Goal: Task Accomplishment & Management: Complete application form

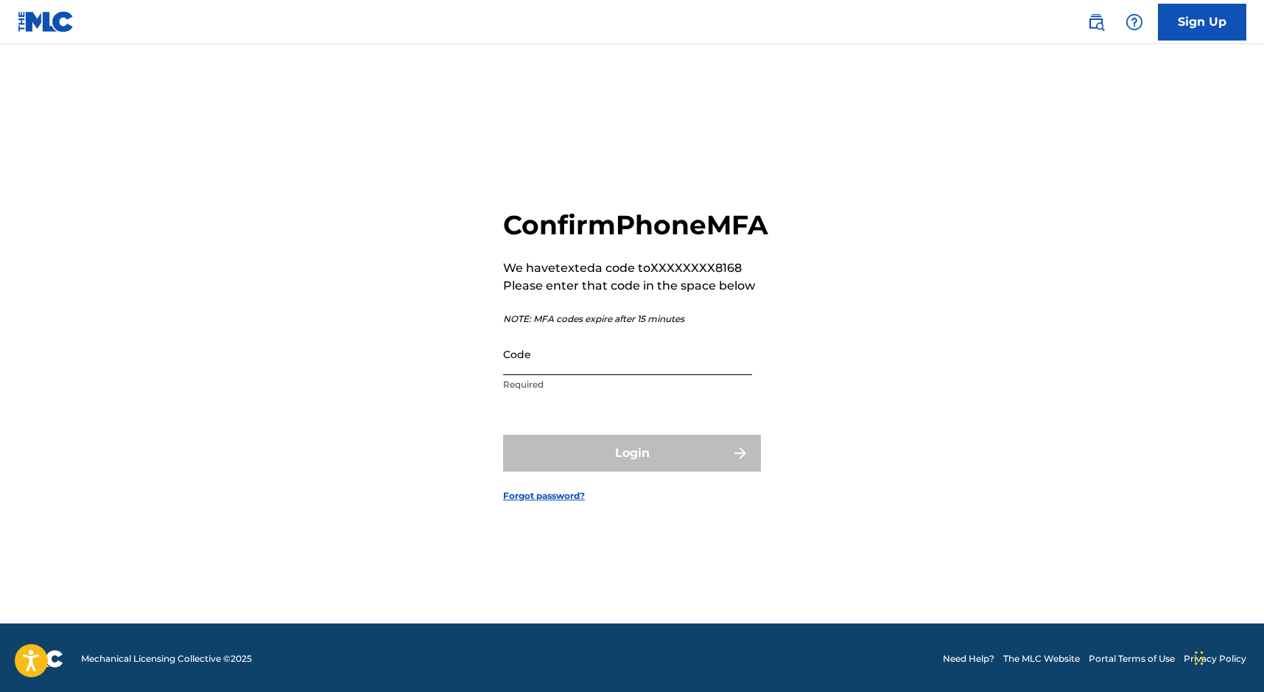
scroll to position [16, 0]
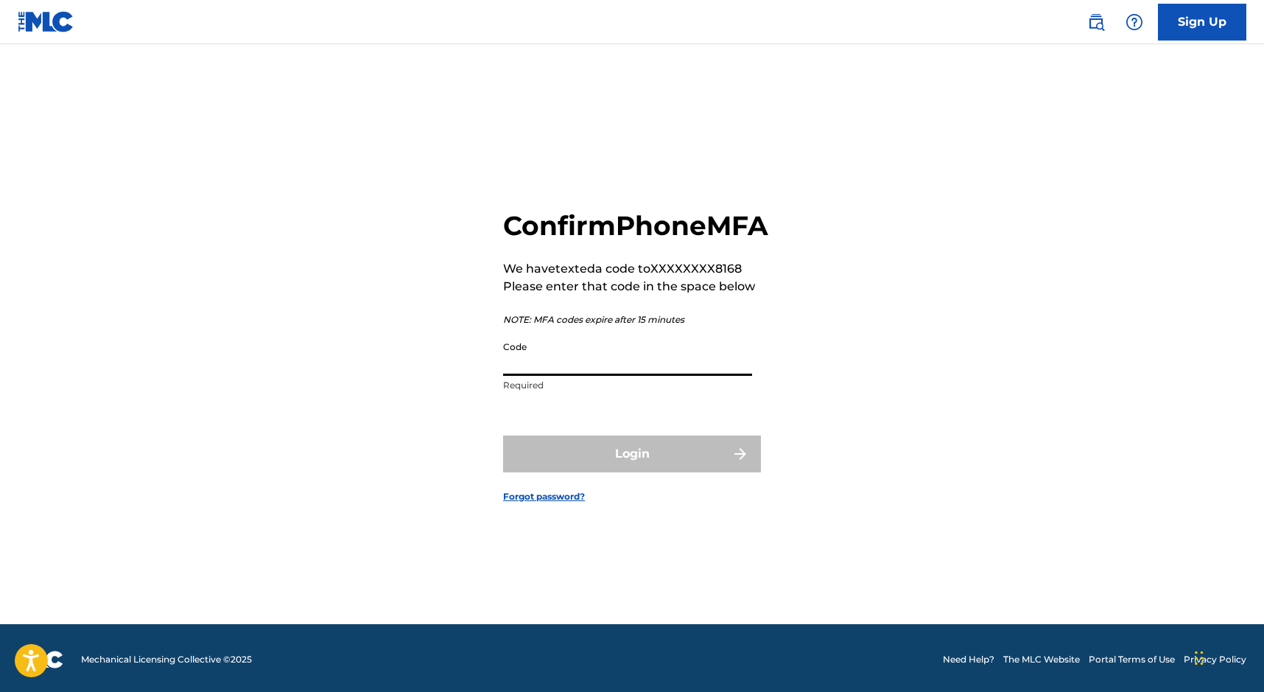
click at [729, 373] on input "Code" at bounding box center [627, 355] width 249 height 42
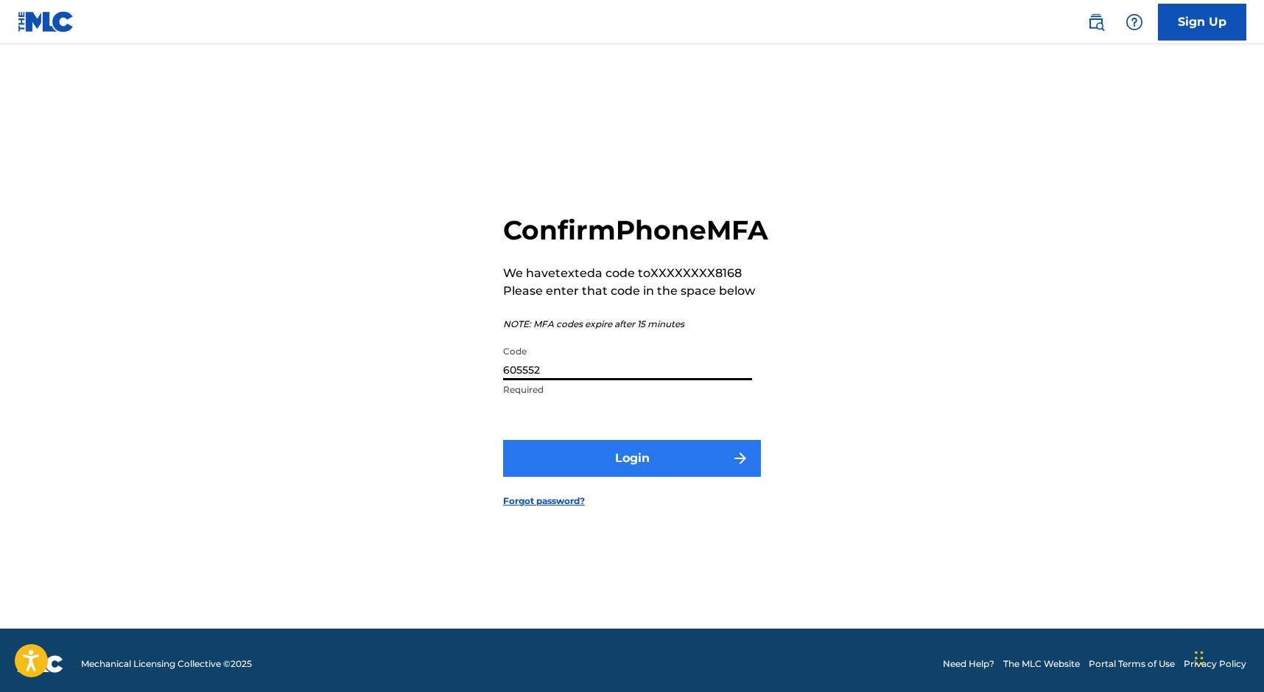
type input "605552"
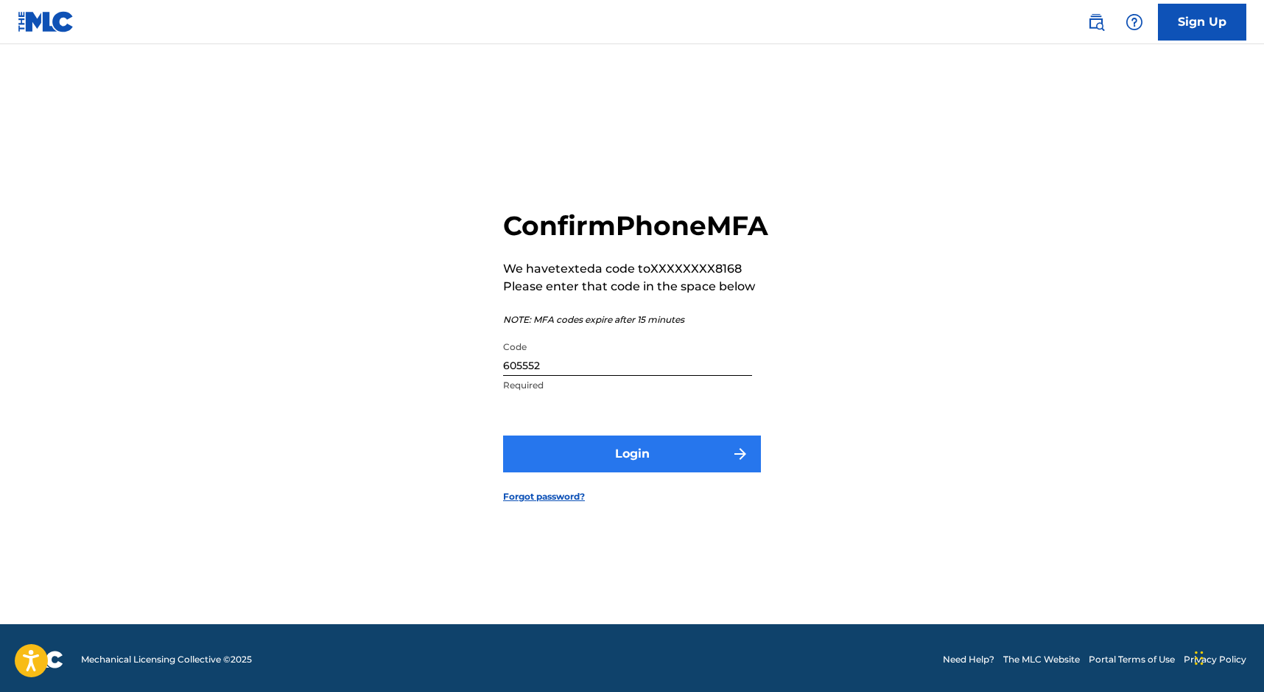
click at [706, 472] on button "Login" at bounding box center [632, 453] width 258 height 37
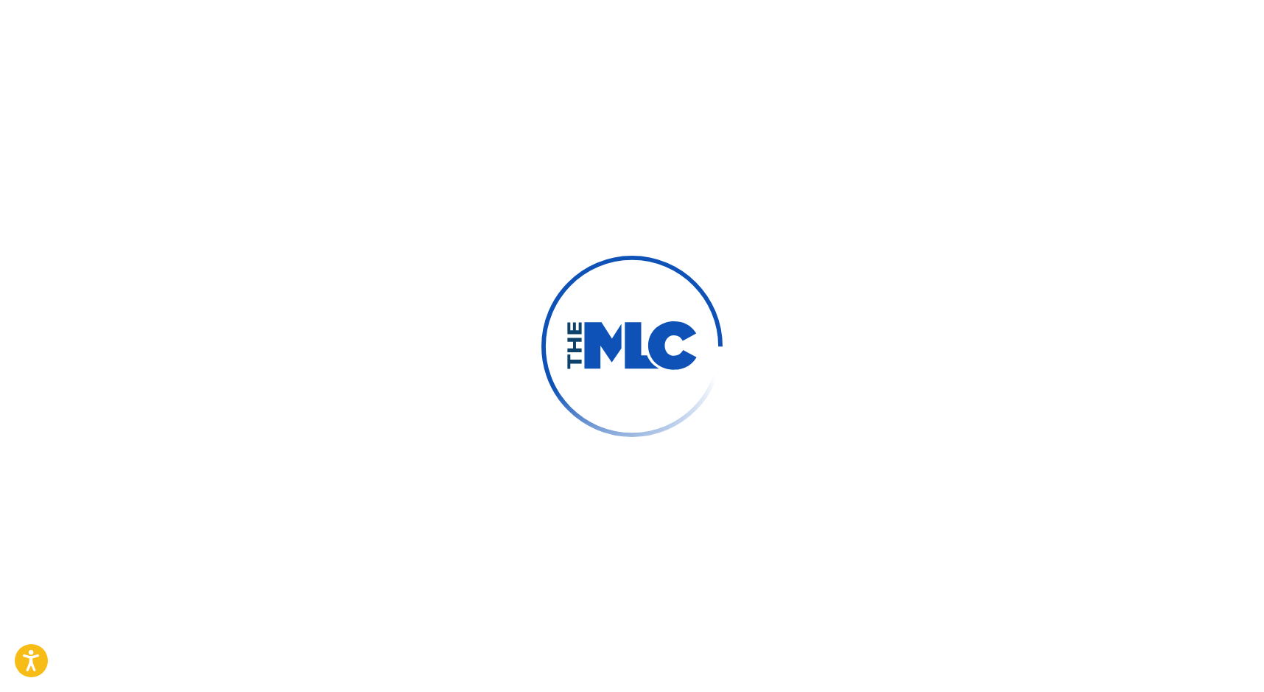
scroll to position [2, 0]
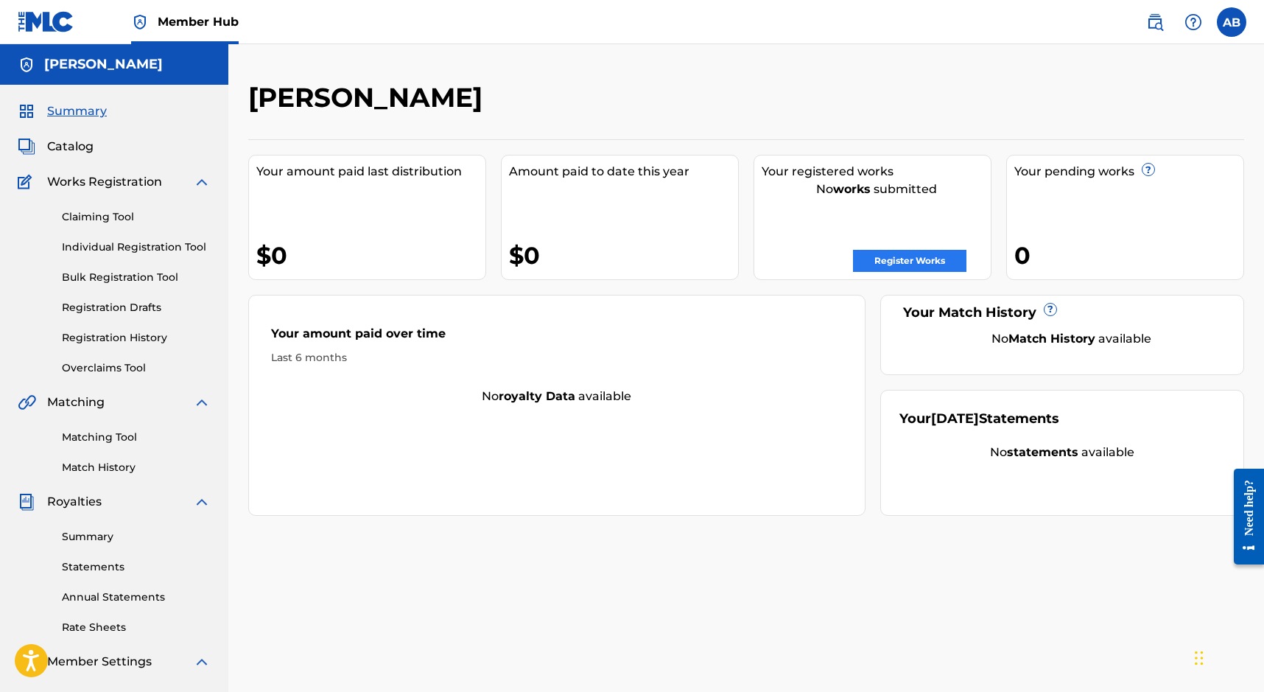
click at [883, 255] on link "Register Works" at bounding box center [909, 261] width 113 height 22
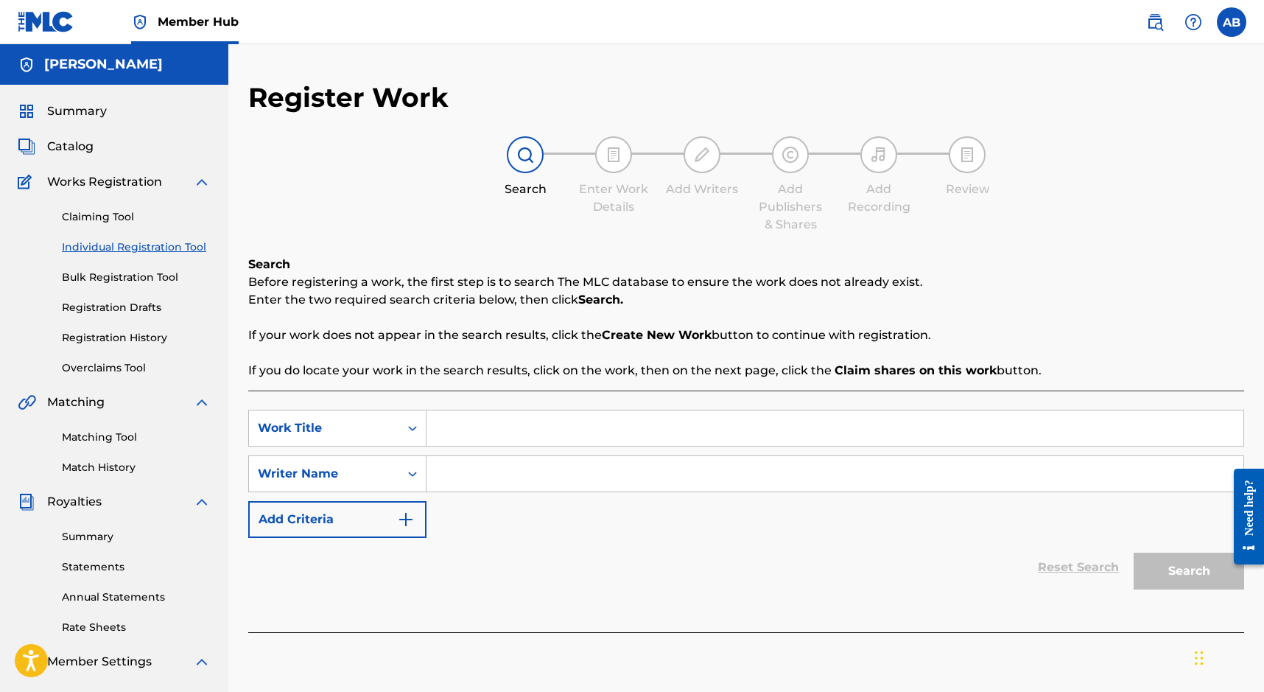
click at [610, 430] on input "Search Form" at bounding box center [835, 427] width 817 height 35
type input "Good Bye"
click at [553, 471] on input "Search Form" at bounding box center [835, 473] width 817 height 35
click at [412, 511] on img "Search Form" at bounding box center [406, 520] width 18 height 18
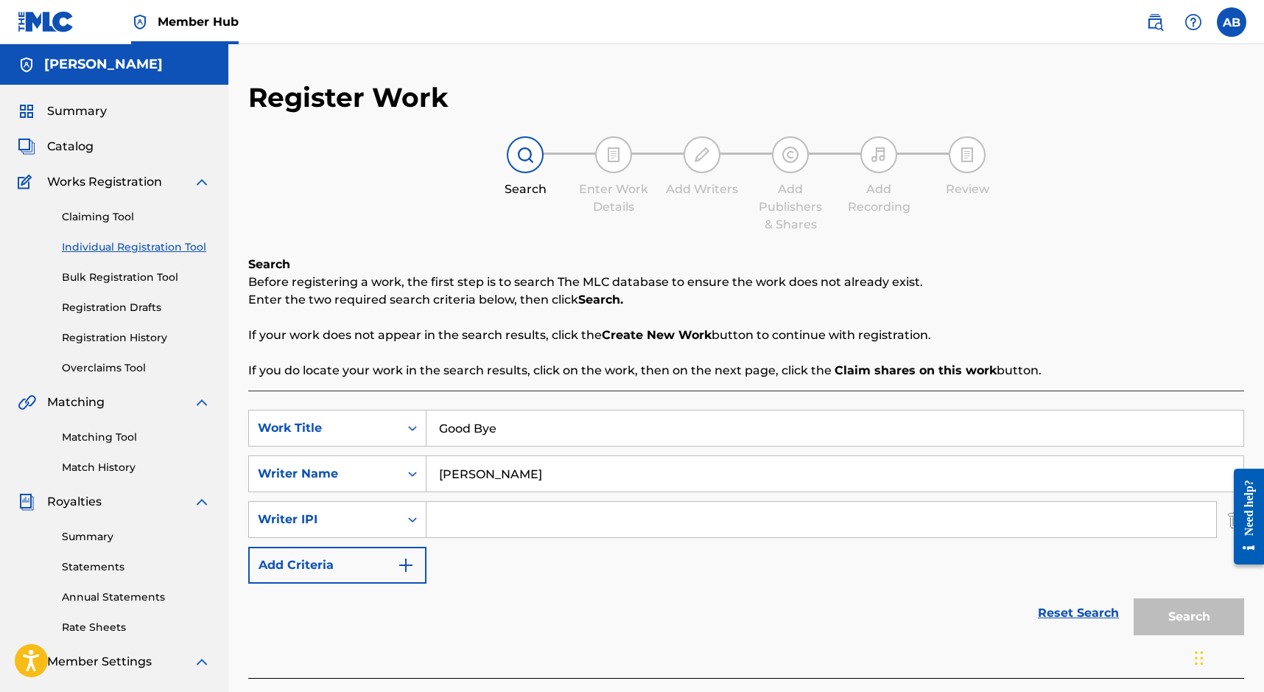
click at [594, 477] on input "[PERSON_NAME]" at bounding box center [835, 473] width 817 height 35
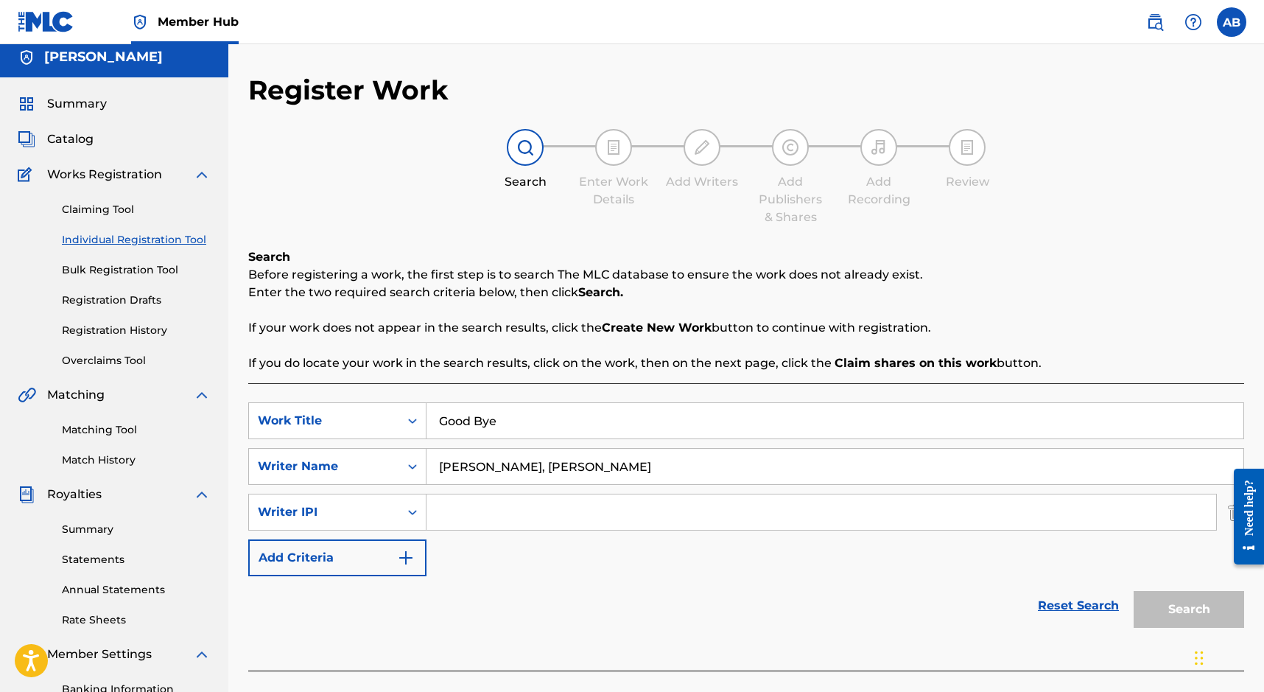
scroll to position [7, 0]
type input "[PERSON_NAME], [PERSON_NAME]"
click at [474, 519] on input "Search Form" at bounding box center [822, 511] width 790 height 35
paste input "429716535"
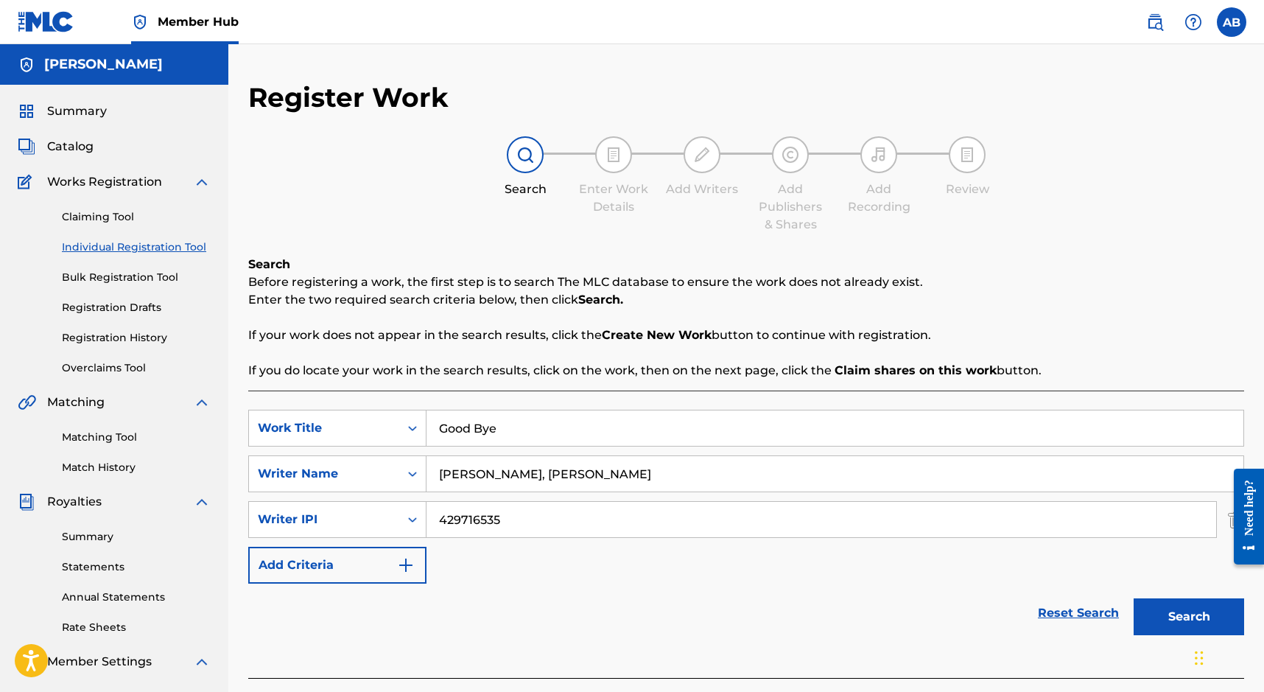
scroll to position [0, 0]
type input "429716535"
click at [1202, 611] on button "Search" at bounding box center [1189, 616] width 111 height 37
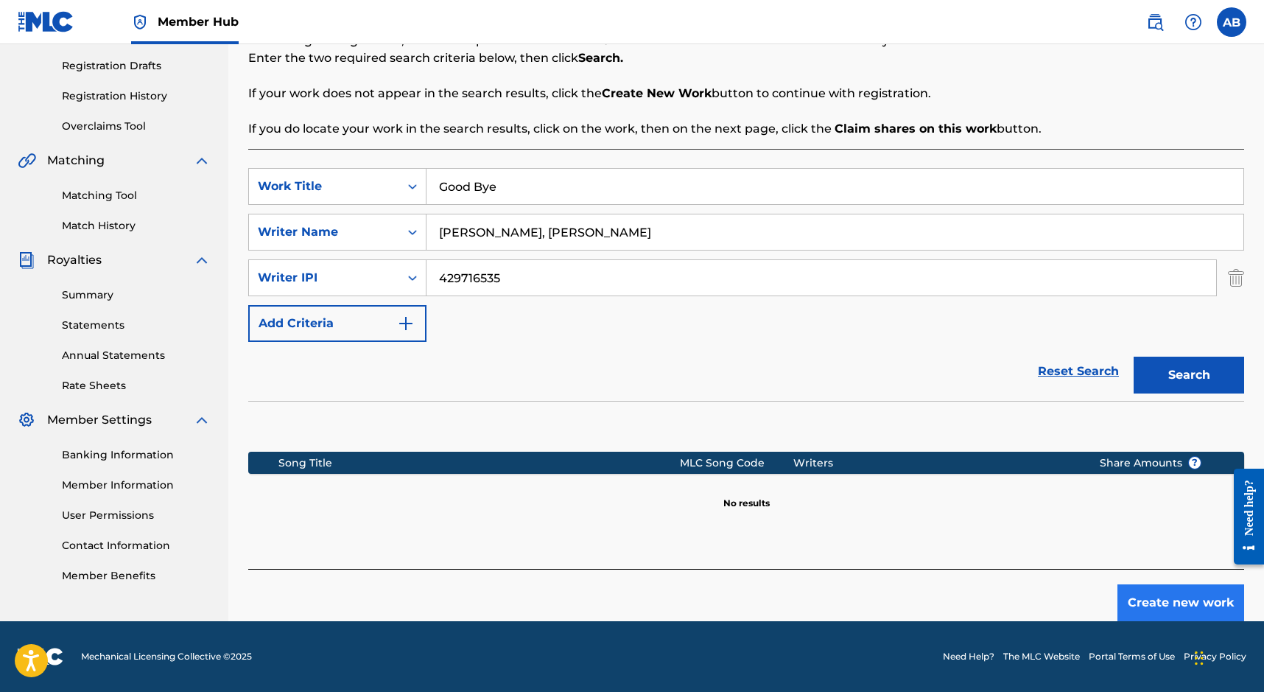
scroll to position [242, 0]
click at [400, 324] on img "Search Form" at bounding box center [406, 324] width 18 height 18
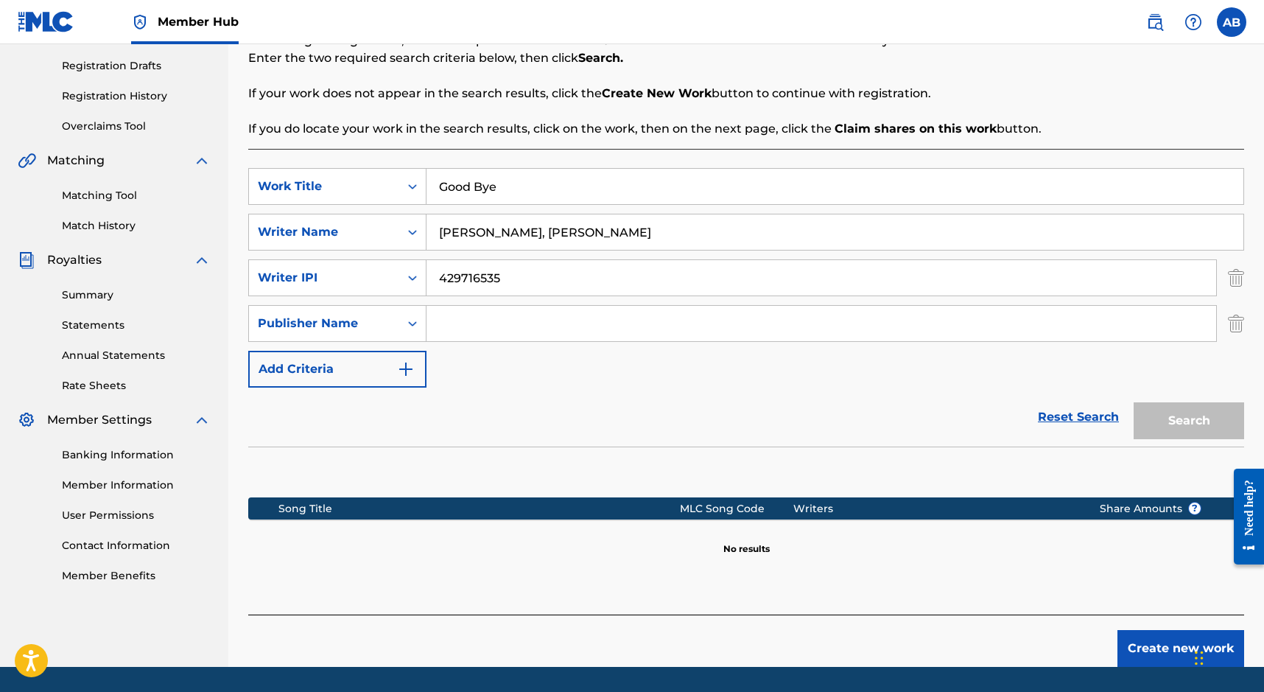
click at [461, 331] on input "Search Form" at bounding box center [822, 323] width 790 height 35
type input "D"
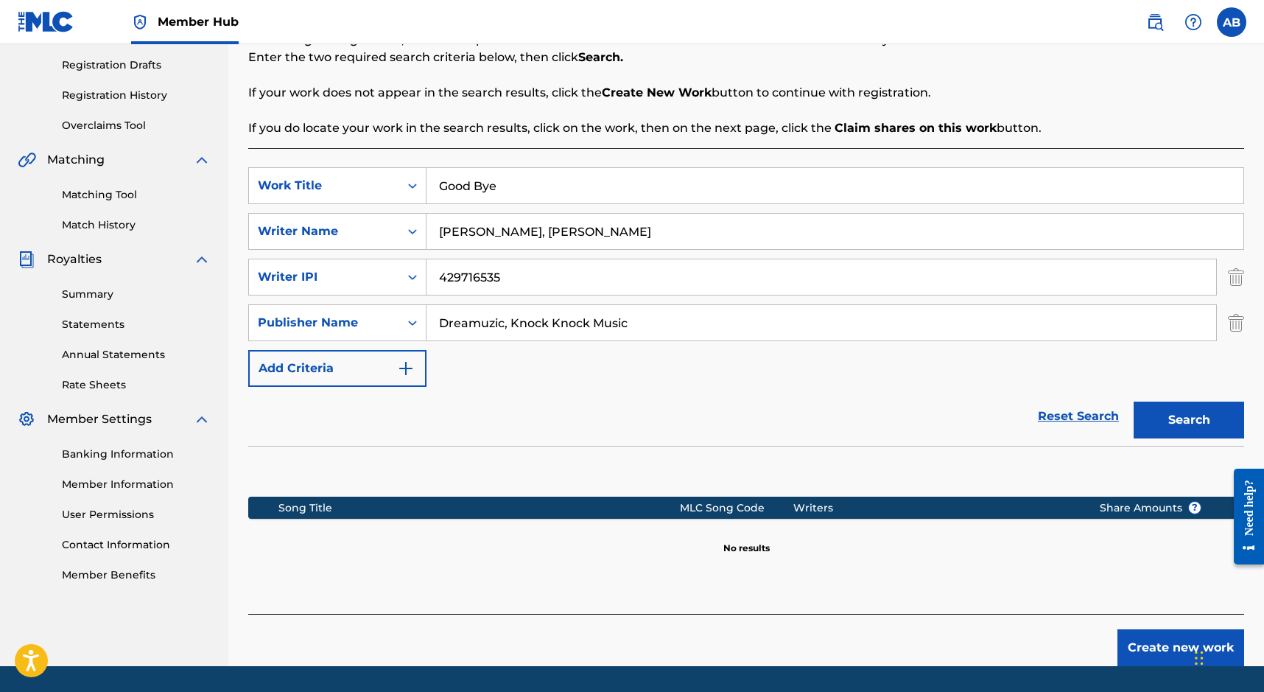
scroll to position [232, 0]
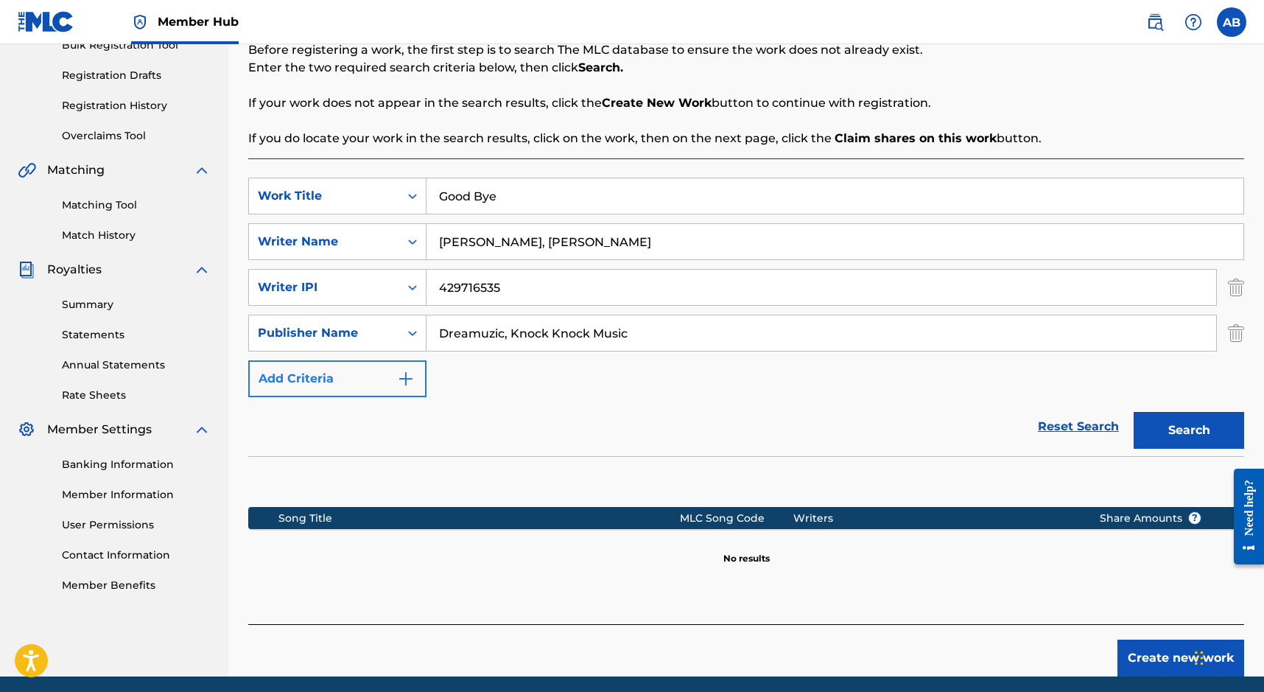
drag, startPoint x: 461, startPoint y: 331, endPoint x: 410, endPoint y: 383, distance: 73.5
click at [432, 374] on div "SearchWithCriteria768b4b7e-8dfe-498f-b76c-af897ecfa1e3 Work Title Good Bye Sear…" at bounding box center [746, 288] width 996 height 220
type input "Dreamuzic, Knock Knock Music"
click at [333, 387] on button "Add Criteria" at bounding box center [337, 378] width 178 height 37
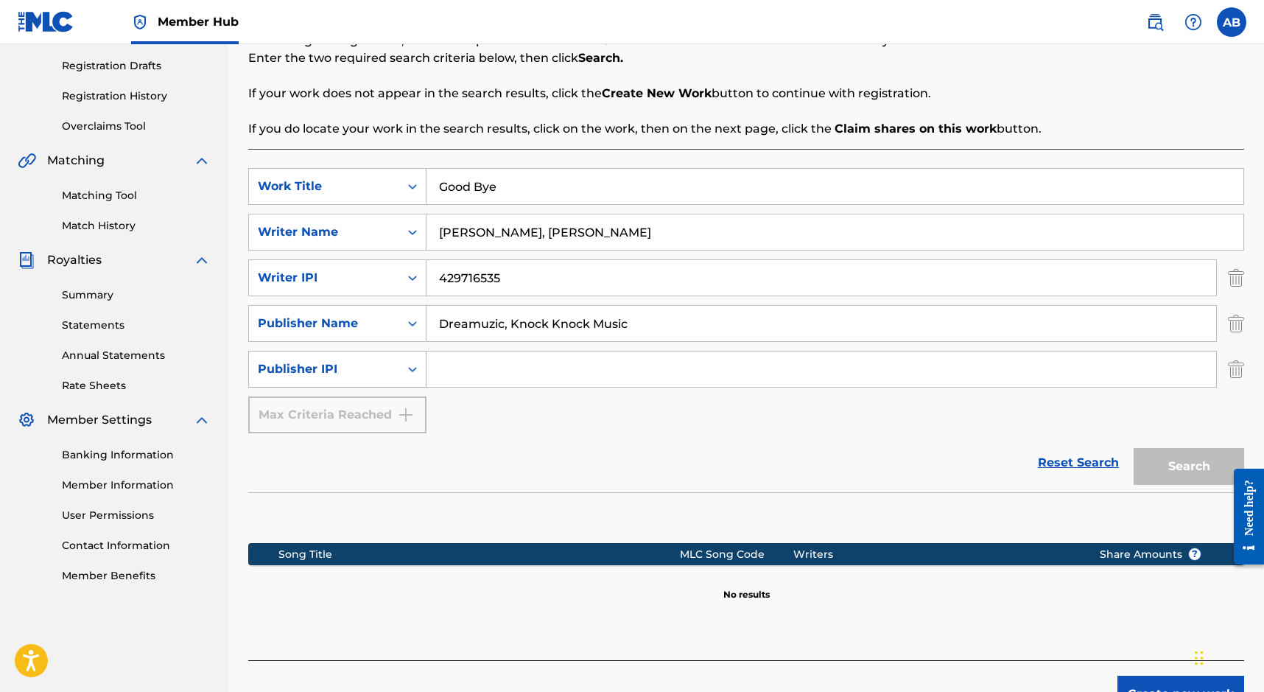
scroll to position [243, 1]
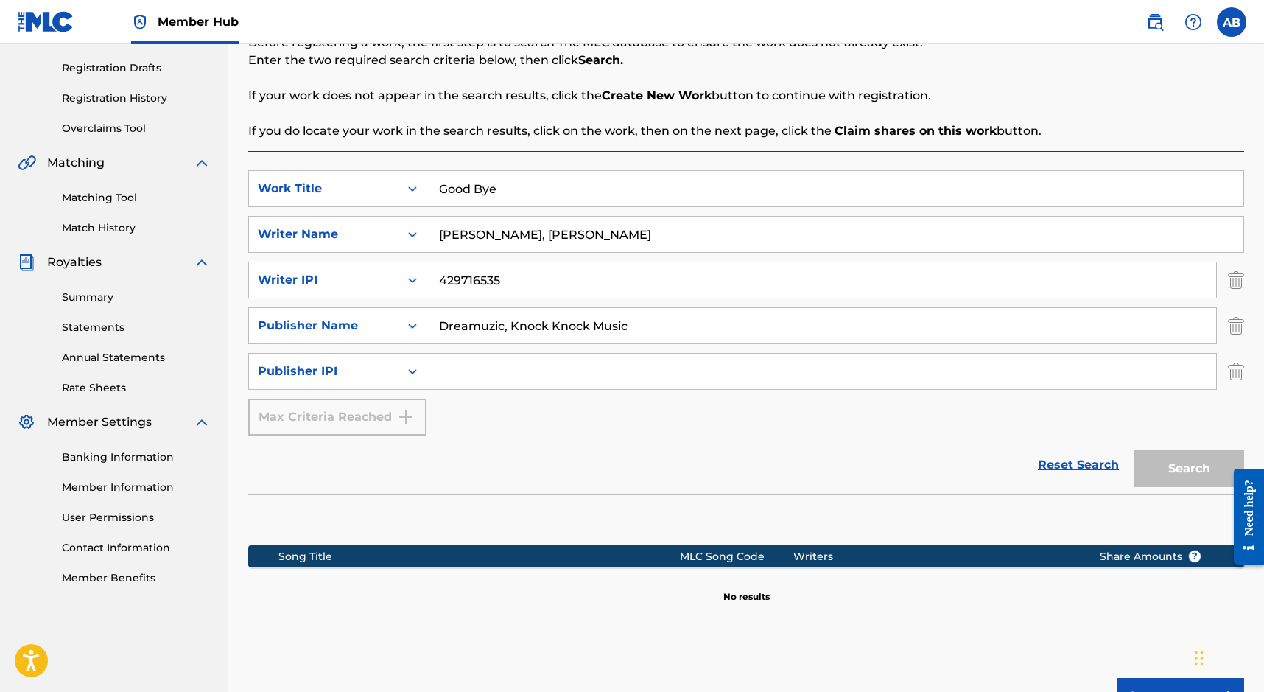
click at [449, 367] on input "Search Form" at bounding box center [822, 371] width 790 height 35
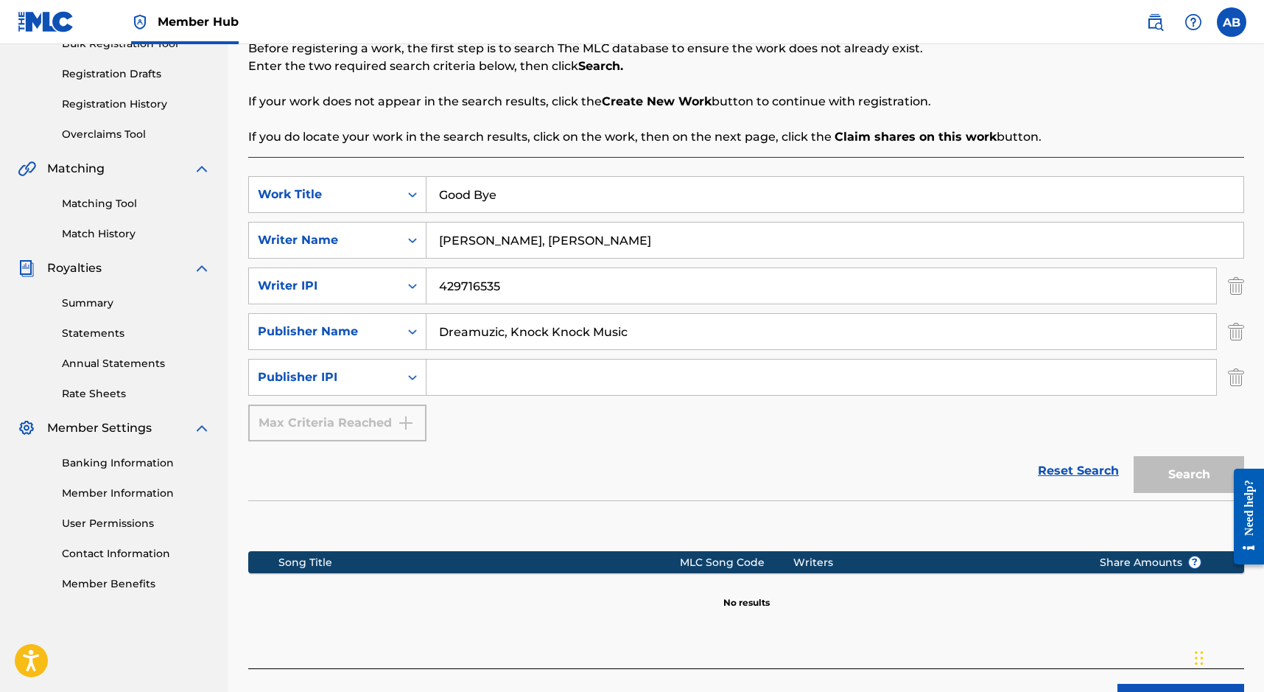
scroll to position [229, 0]
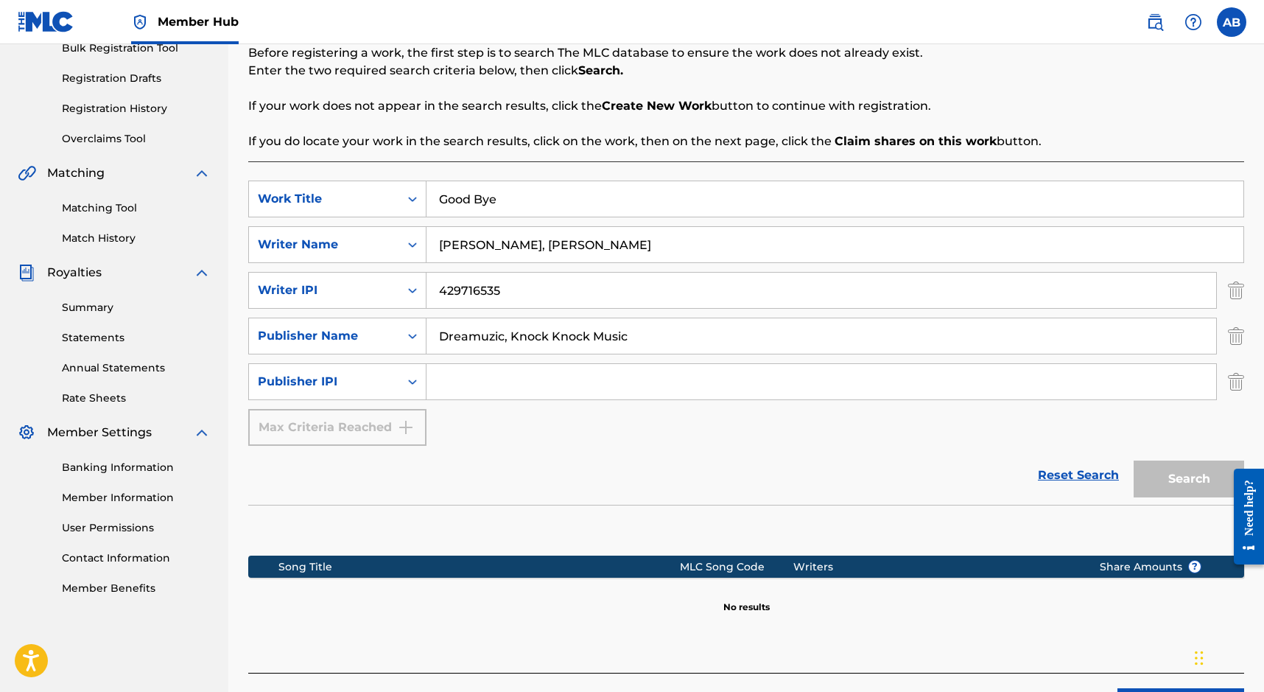
paste input "429716535"
type input "429716535"
click at [1162, 471] on button "Search" at bounding box center [1189, 478] width 111 height 37
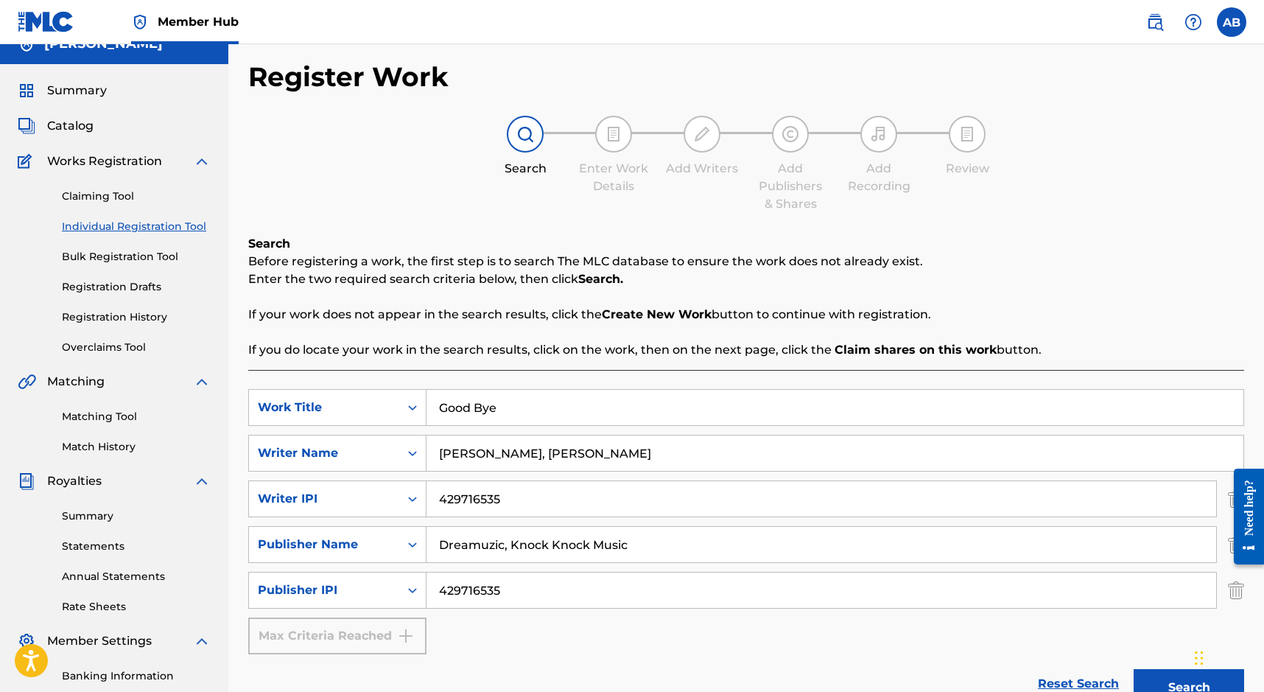
scroll to position [20, 0]
click at [90, 55] on div "[PERSON_NAME]" at bounding box center [114, 44] width 228 height 41
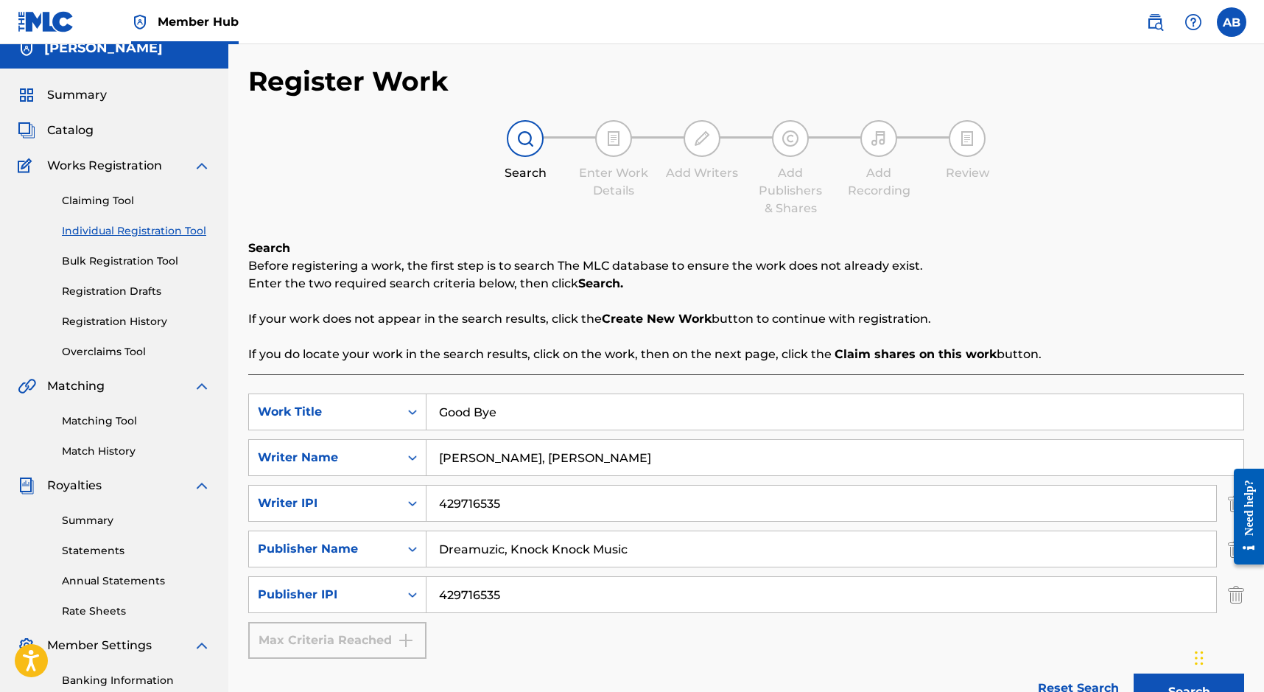
scroll to position [13, 0]
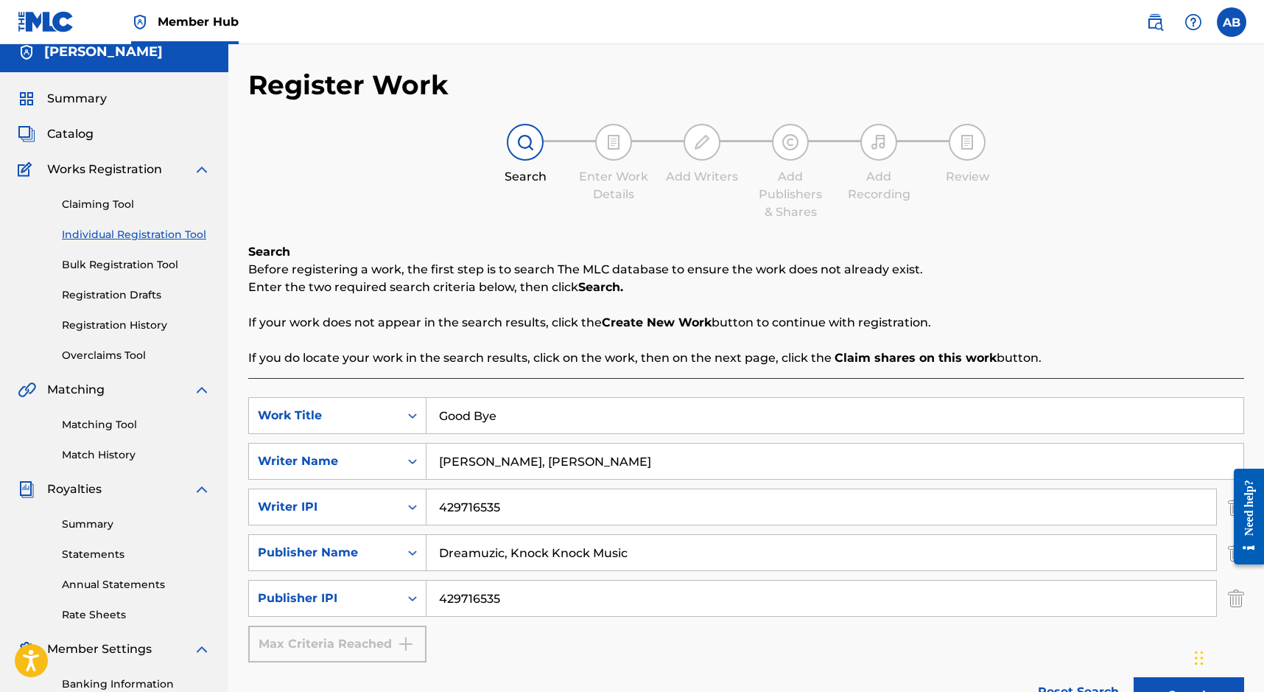
click at [117, 59] on h5 "[PERSON_NAME]" at bounding box center [103, 51] width 119 height 17
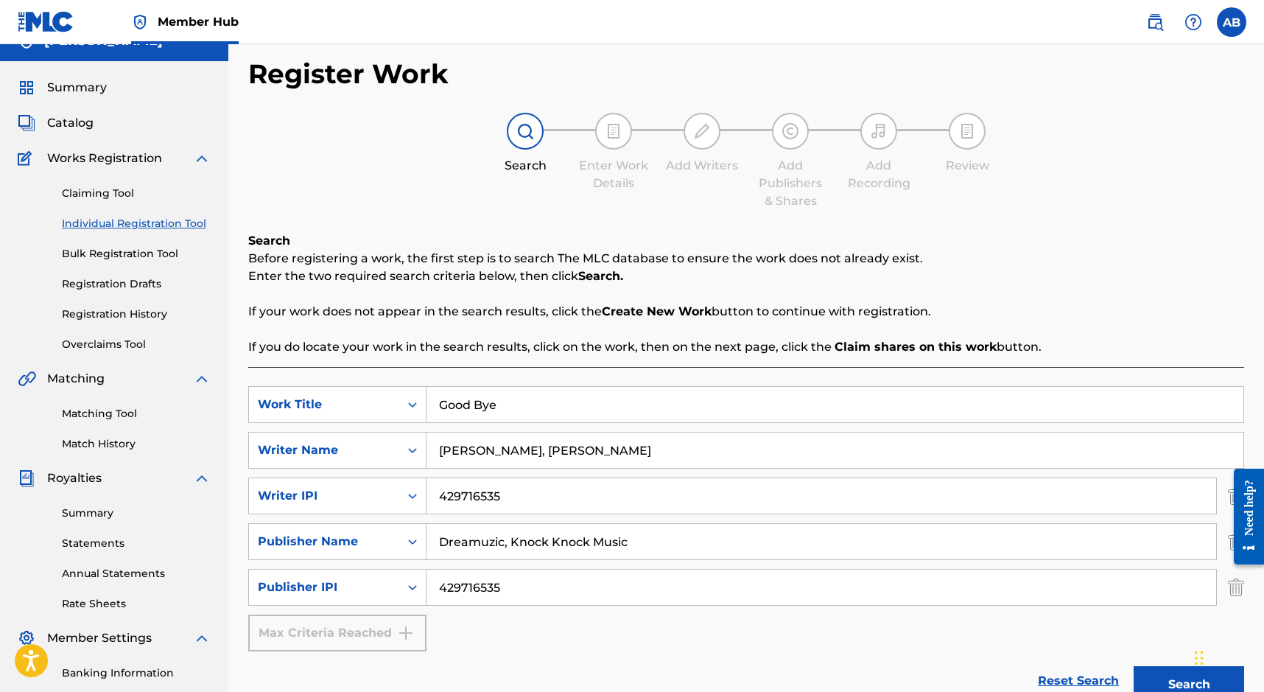
scroll to position [25, 1]
click at [67, 121] on span "Catalog" at bounding box center [70, 122] width 46 height 18
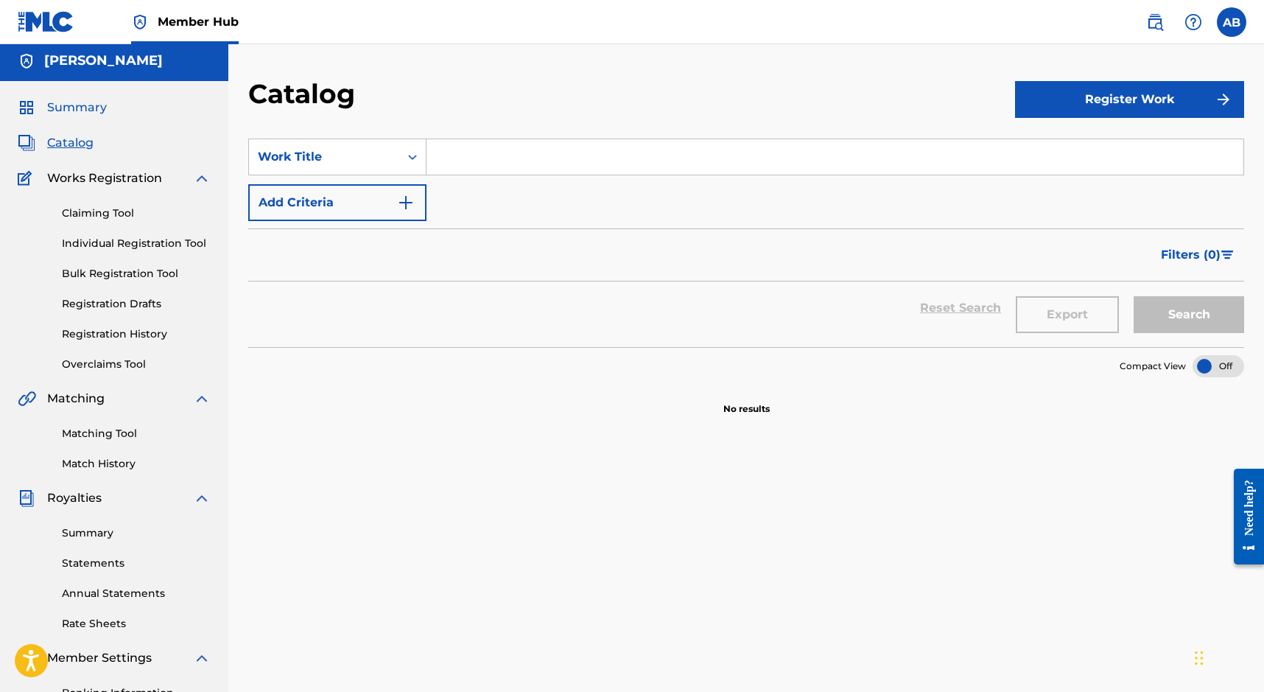
scroll to position [0, 1]
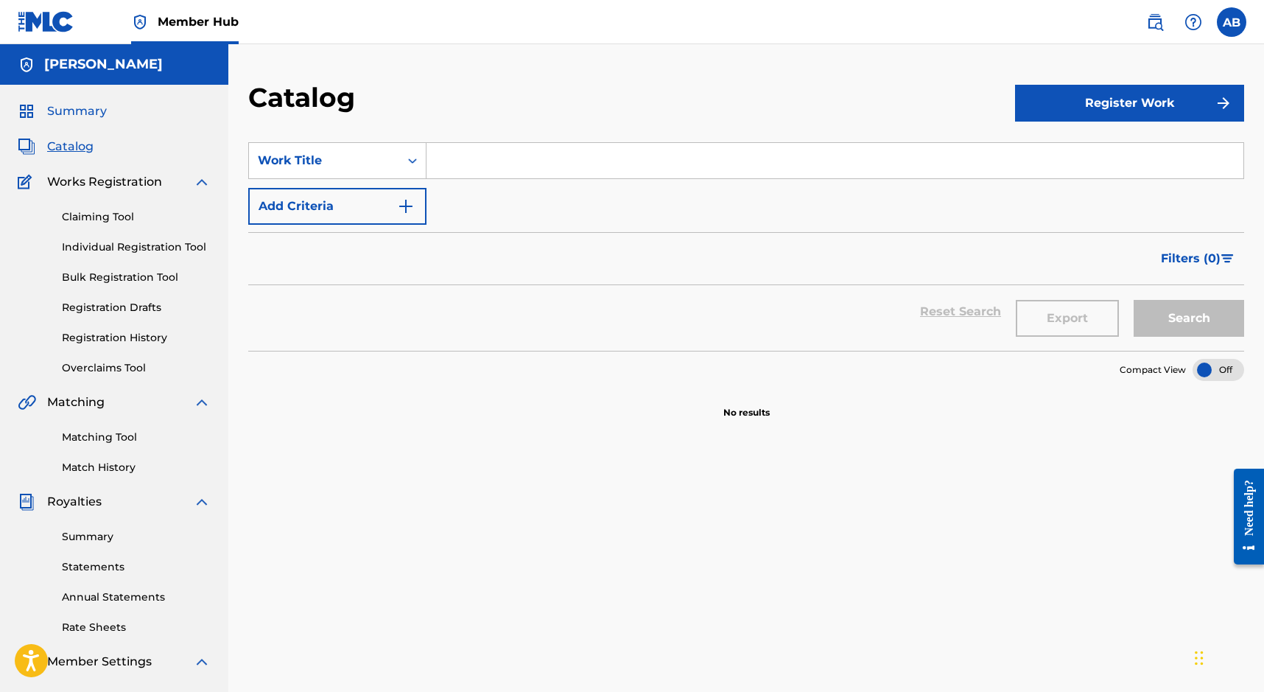
click at [56, 108] on span "Summary" at bounding box center [77, 111] width 60 height 18
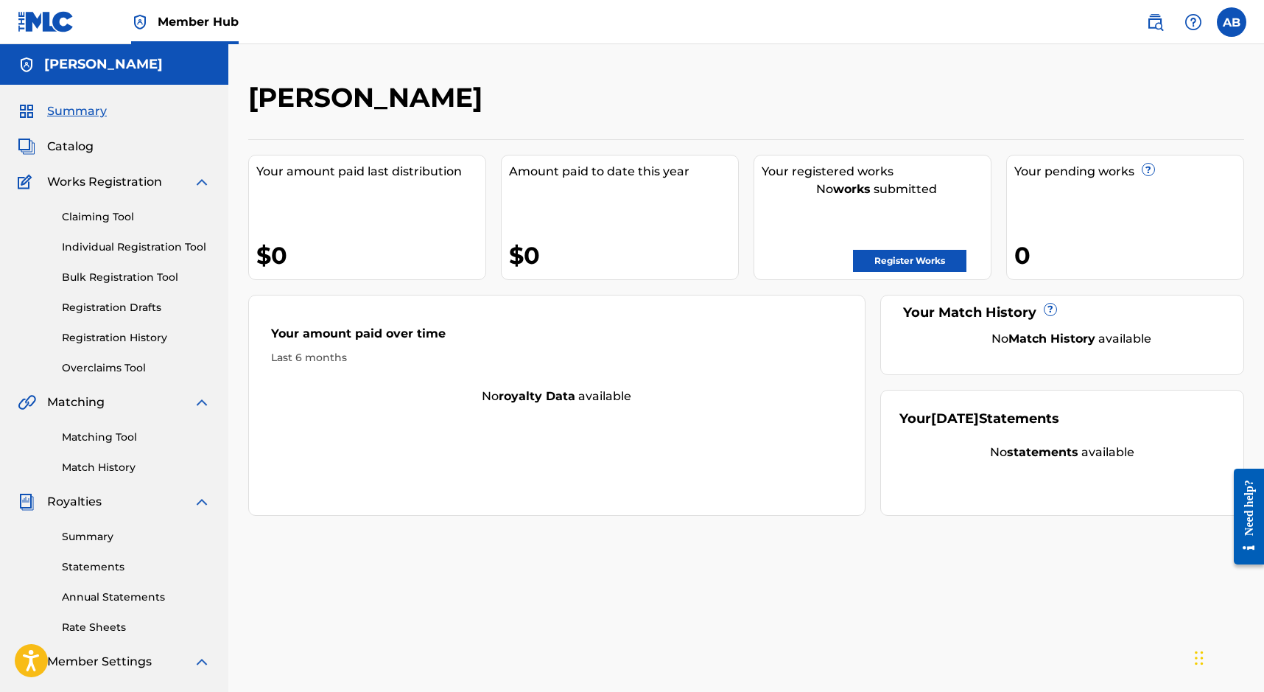
scroll to position [-1, 1]
click at [241, 319] on div "[PERSON_NAME] Your amount paid last distribution $0 Amount paid to date this ye…" at bounding box center [746, 462] width 1031 height 762
click at [597, 567] on div "[PERSON_NAME] Your amount paid last distribution $0 Amount paid to date this ye…" at bounding box center [746, 462] width 1031 height 762
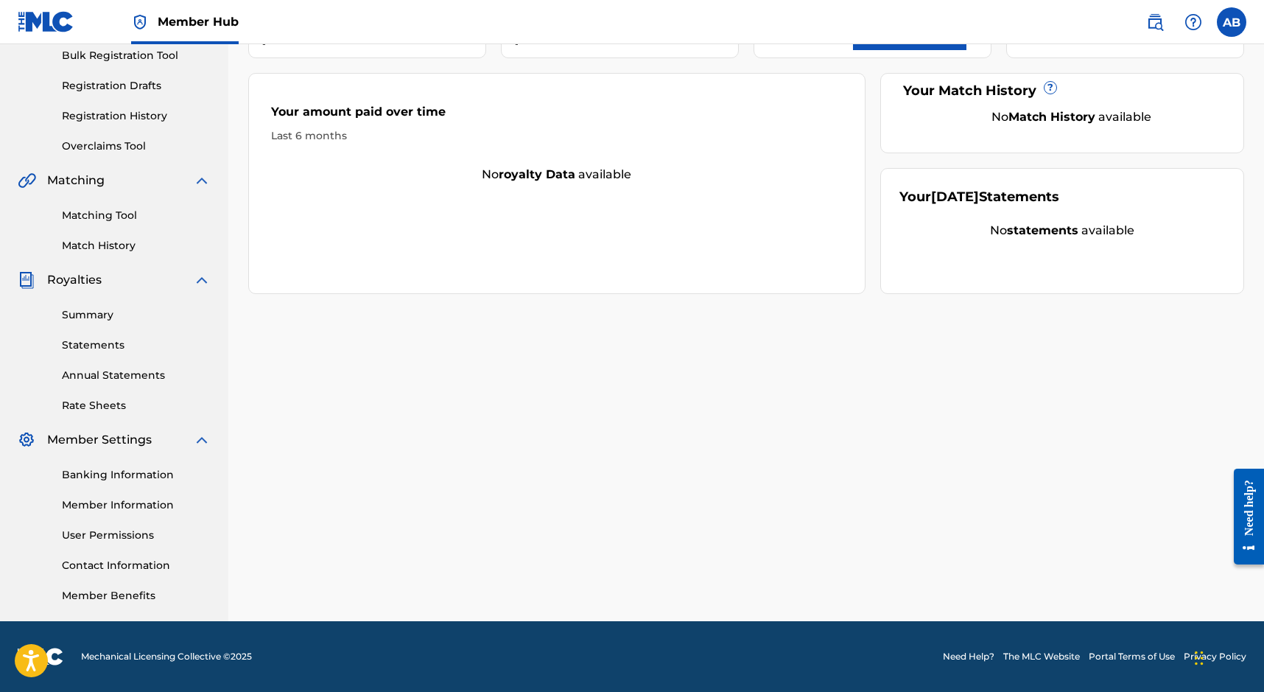
scroll to position [222, 0]
click at [128, 565] on link "Contact Information" at bounding box center [136, 565] width 149 height 15
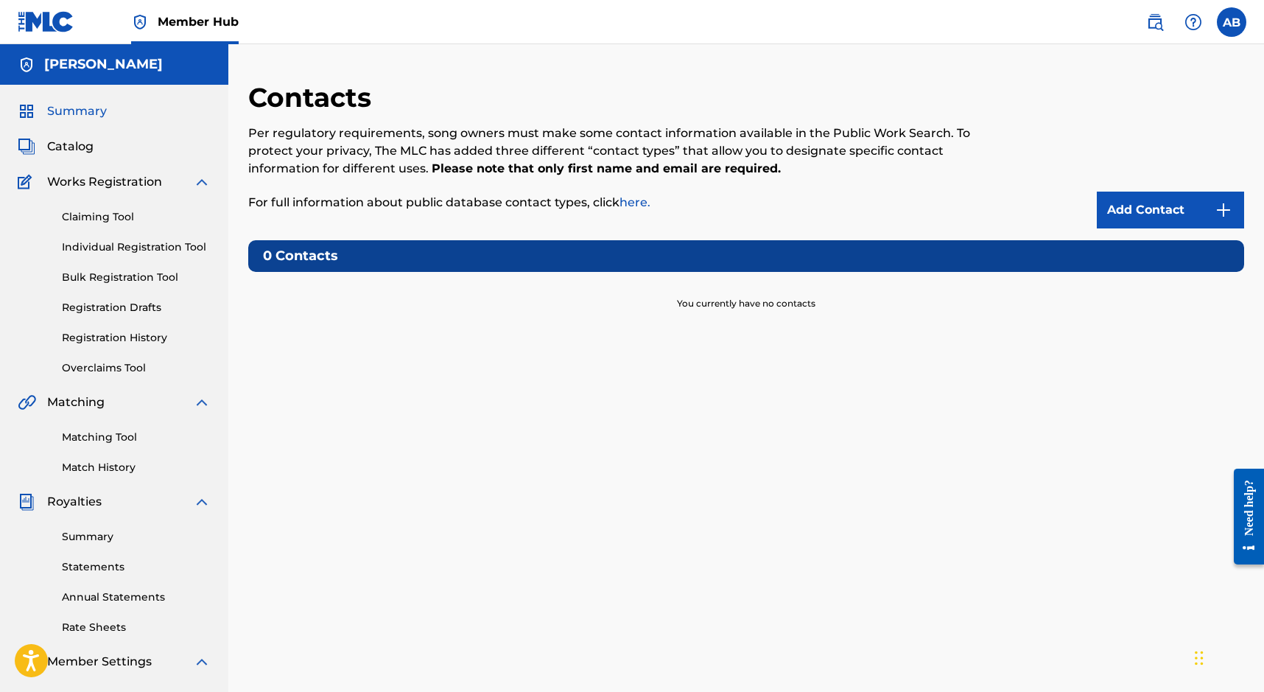
click at [48, 110] on span "Summary" at bounding box center [77, 111] width 60 height 18
